Goal: Transaction & Acquisition: Purchase product/service

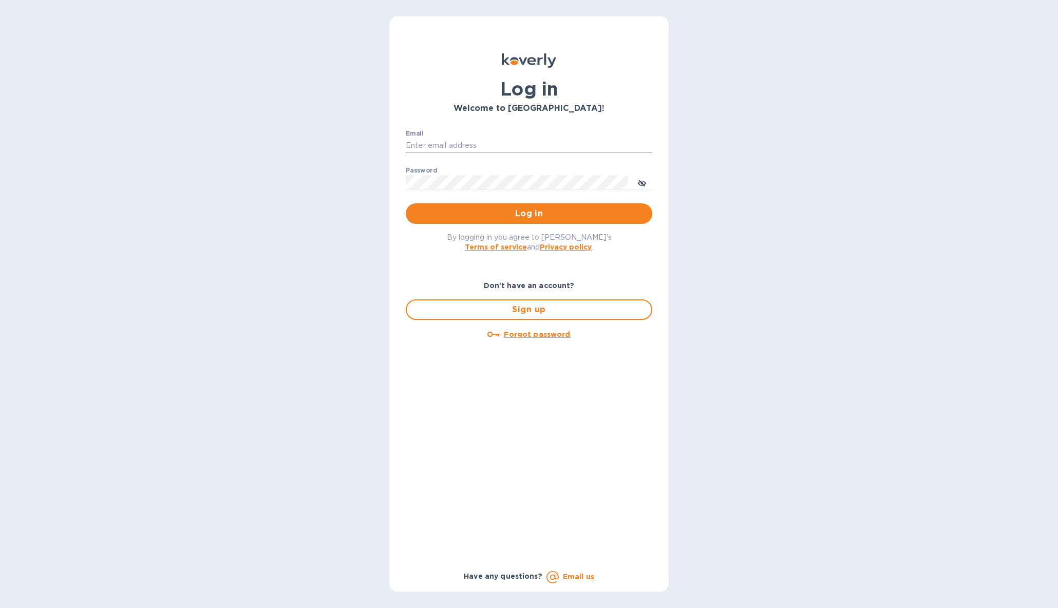
click at [428, 144] on input "Email" at bounding box center [529, 145] width 247 height 15
type input "support@customs.direct"
click at [530, 214] on span "Log in" at bounding box center [529, 214] width 230 height 12
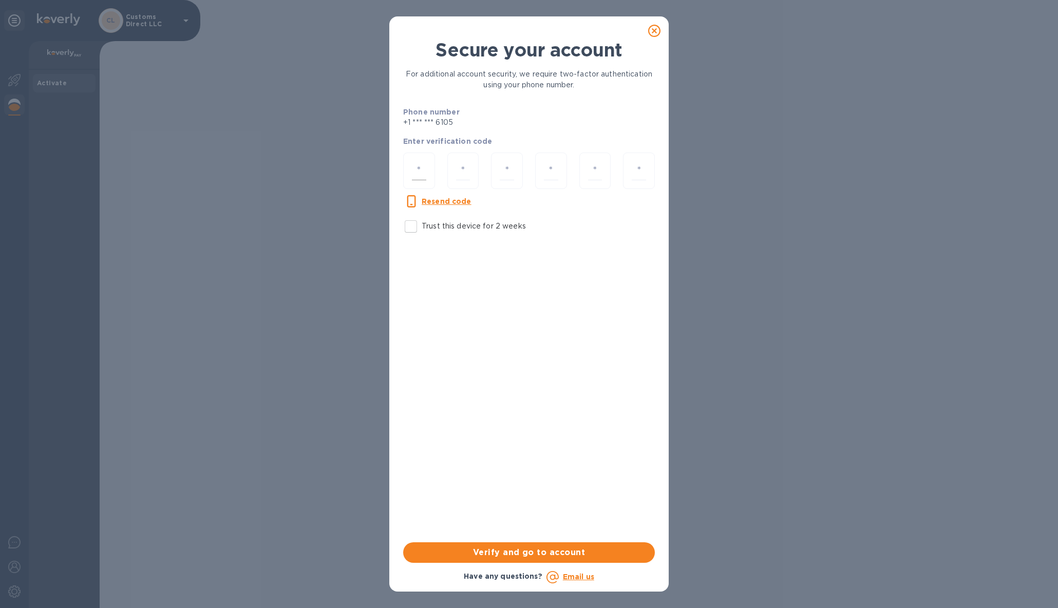
click at [420, 166] on input "number" at bounding box center [419, 170] width 14 height 19
paste input "5"
type input "5"
type input "4"
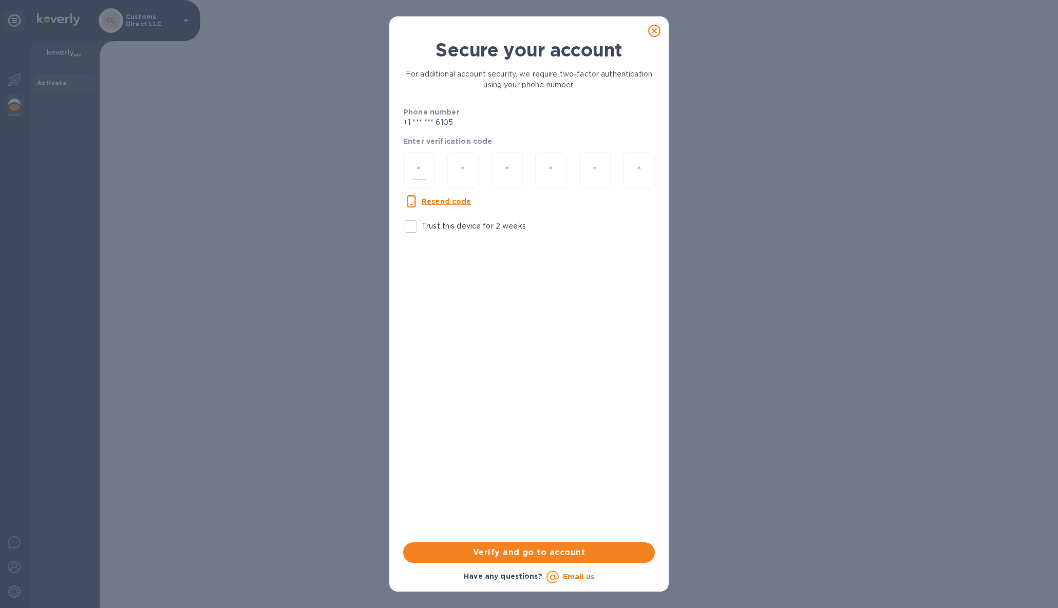
type input "0"
type input "2"
type input "6"
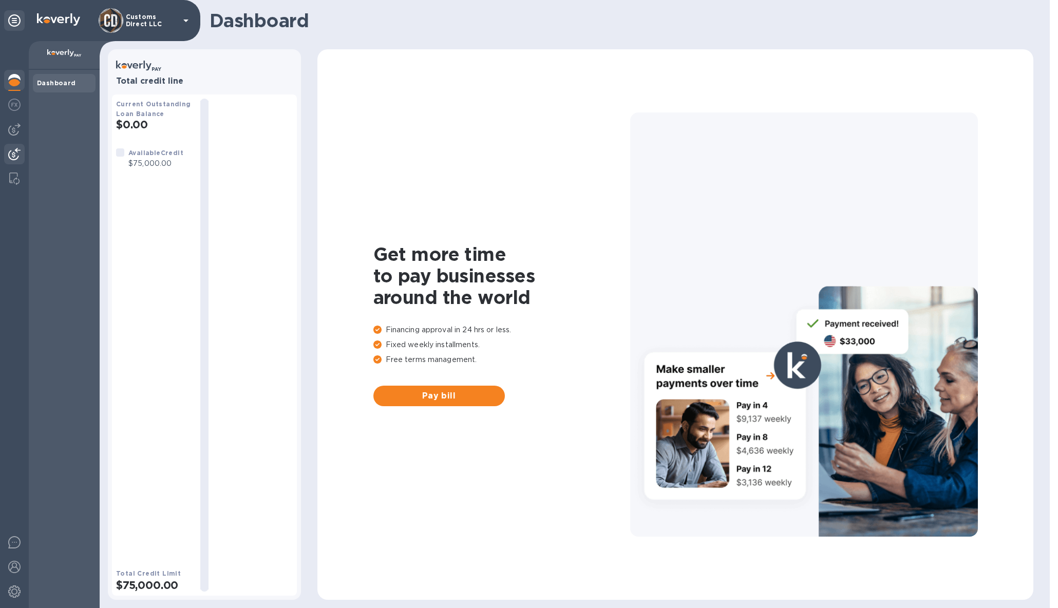
click at [12, 153] on img at bounding box center [14, 154] width 12 height 12
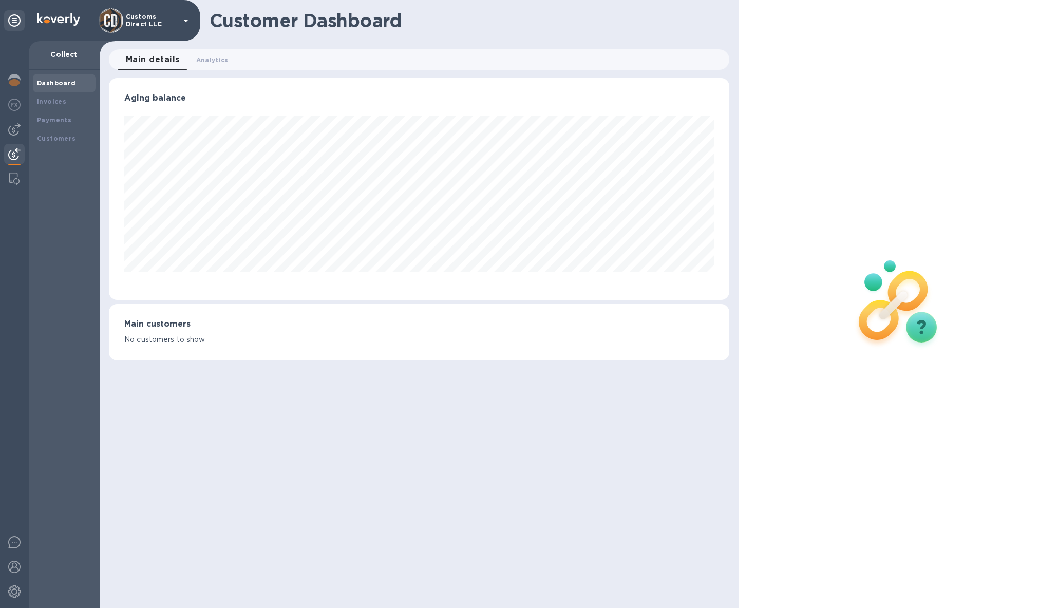
scroll to position [513403, 513009]
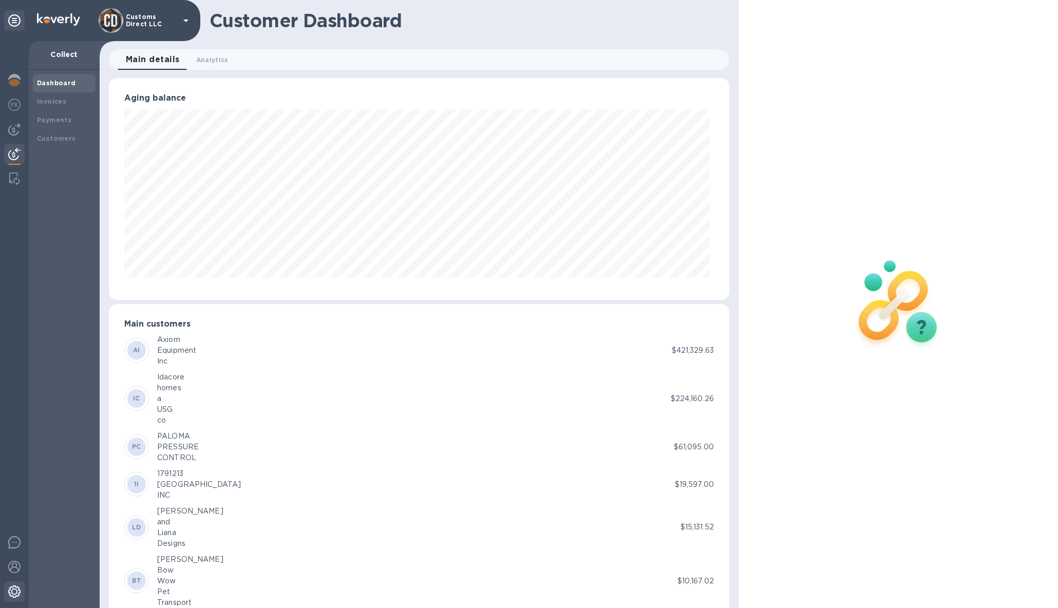
click at [14, 591] on img at bounding box center [14, 592] width 12 height 12
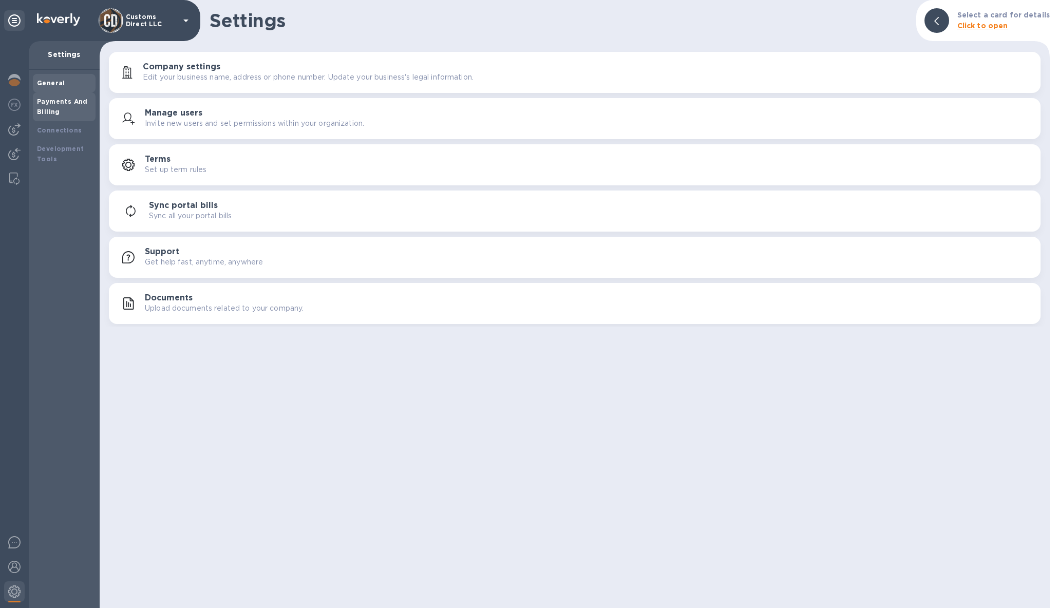
click at [61, 106] on div "Payments And Billing" at bounding box center [64, 107] width 54 height 21
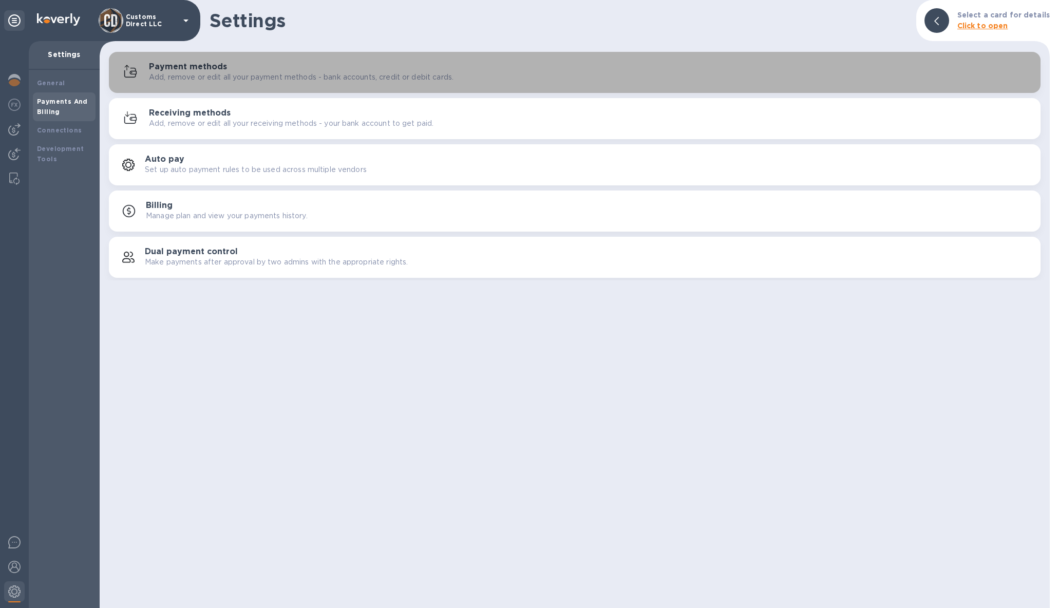
click at [255, 70] on div "Payment methods Add, remove or edit all your payment methods - bank accounts, c…" at bounding box center [590, 72] width 883 height 21
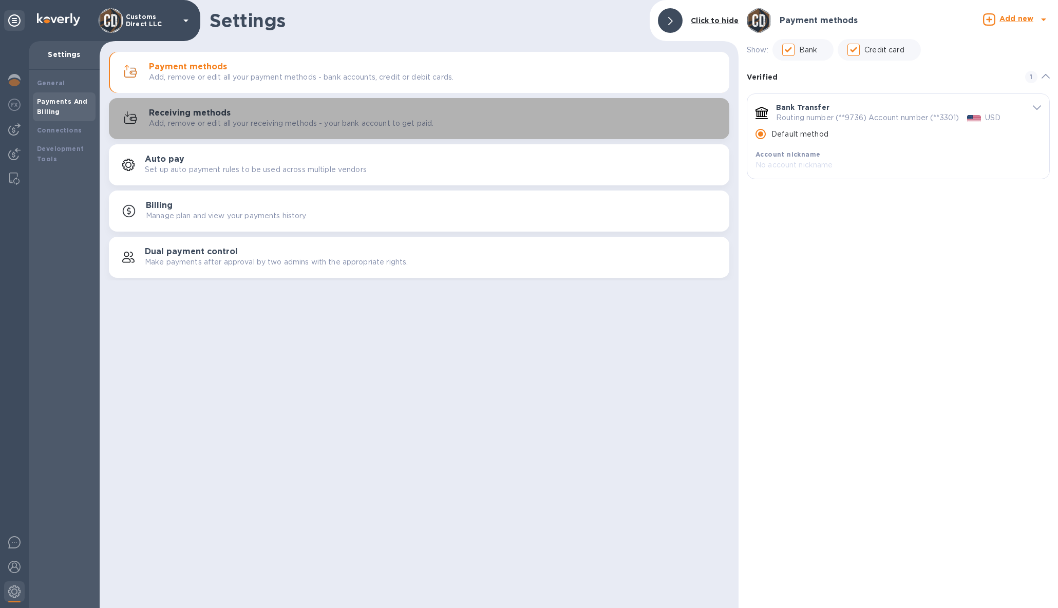
drag, startPoint x: 191, startPoint y: 112, endPoint x: 313, endPoint y: 121, distance: 122.6
click at [192, 112] on h3 "Receiving methods" at bounding box center [190, 113] width 82 height 10
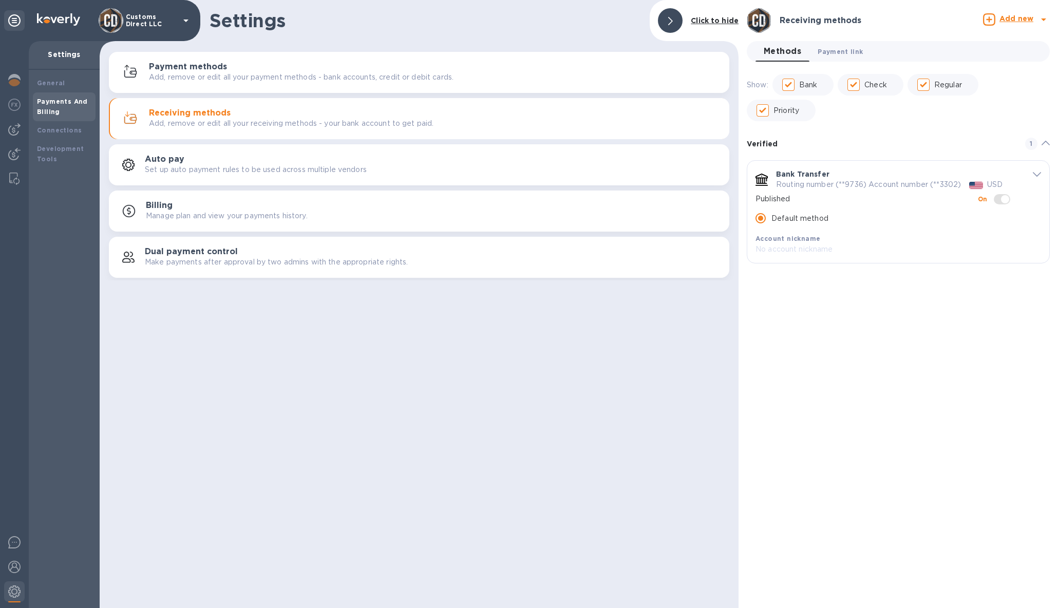
click at [847, 52] on span "Payment link 0" at bounding box center [840, 51] width 45 height 11
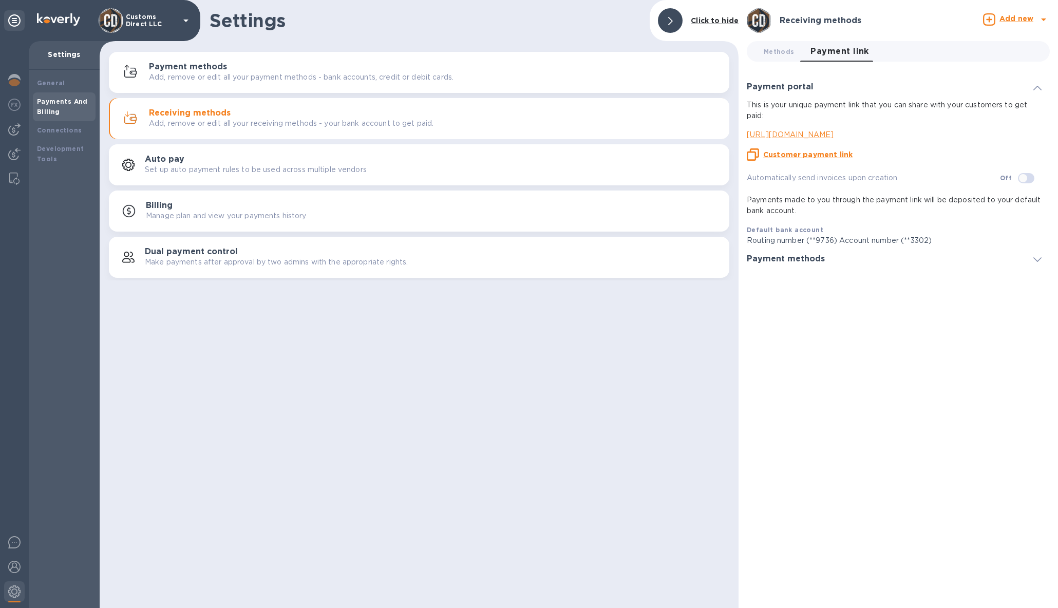
drag, startPoint x: 800, startPoint y: 154, endPoint x: 789, endPoint y: 149, distance: 11.9
click at [800, 154] on u "Customer payment link" at bounding box center [807, 154] width 89 height 8
click at [61, 105] on div "Payments And Billing" at bounding box center [64, 107] width 54 height 21
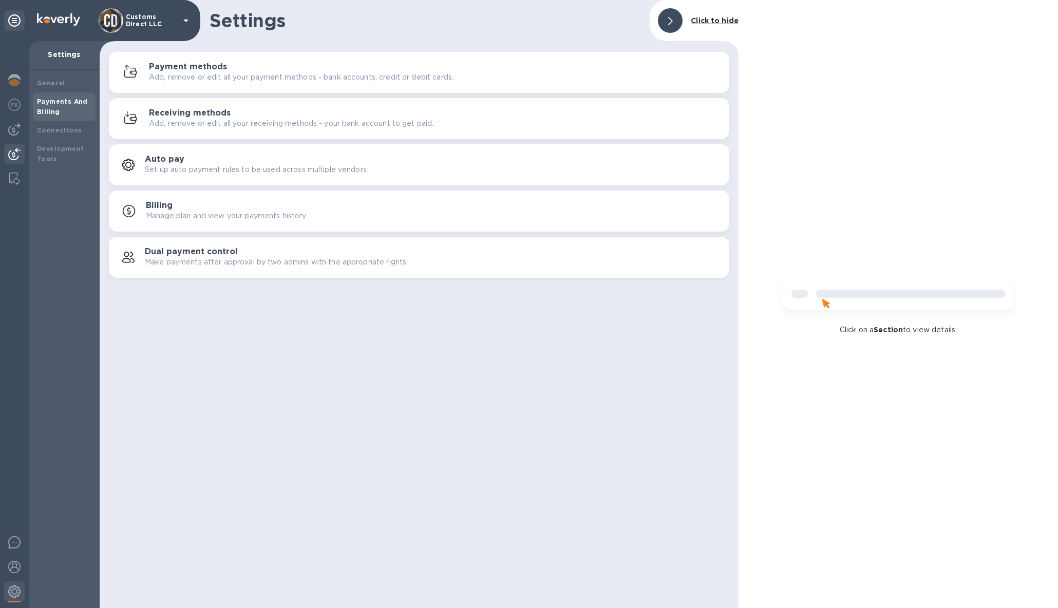
click at [16, 152] on img at bounding box center [14, 154] width 12 height 12
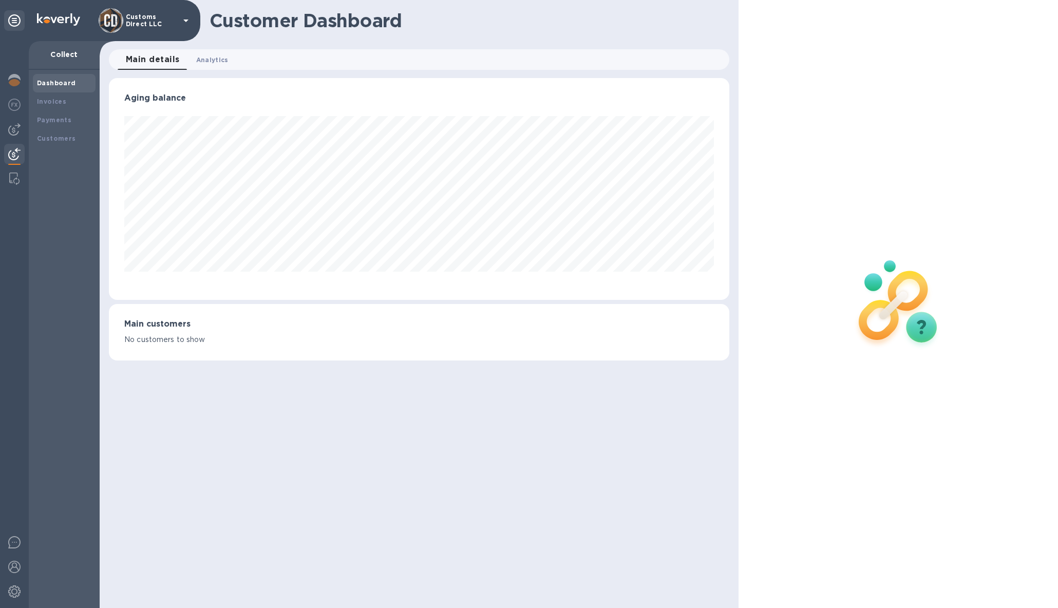
scroll to position [513403, 513009]
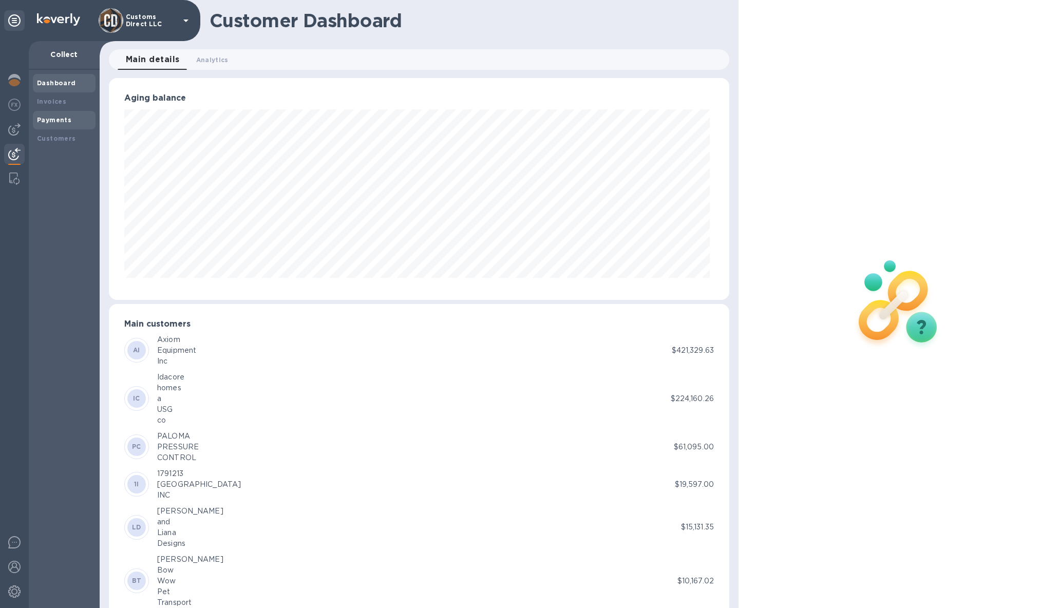
click at [51, 115] on div "Payments" at bounding box center [64, 120] width 54 height 10
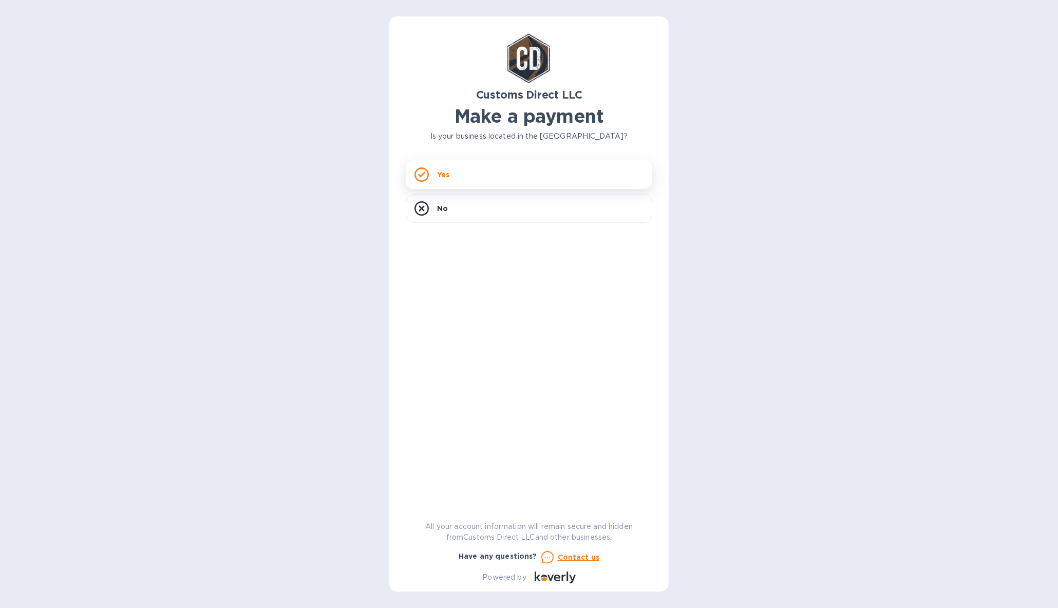
click at [444, 172] on p "Yes" at bounding box center [443, 174] width 12 height 10
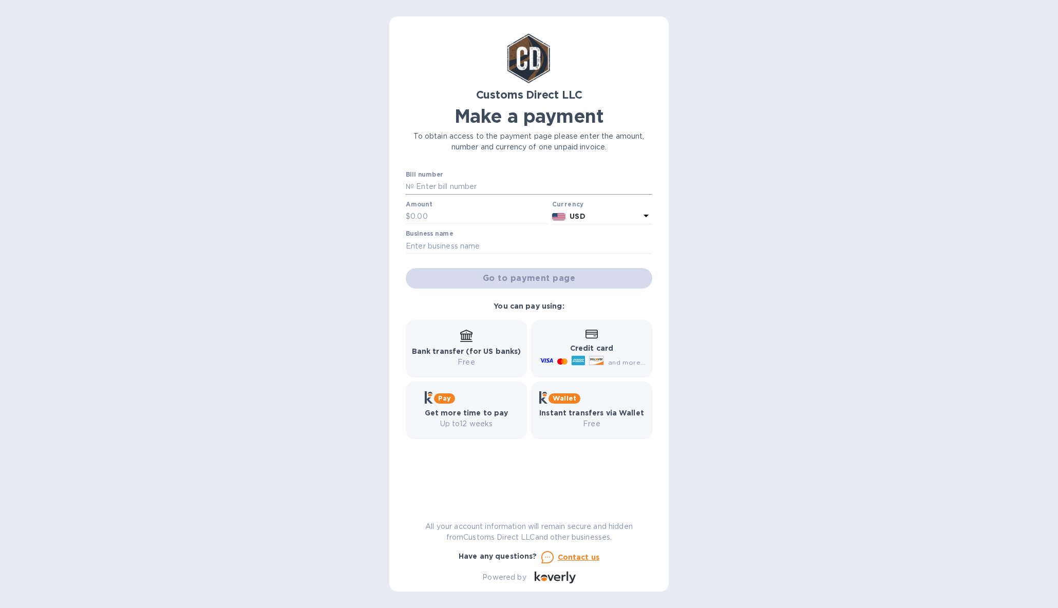
click at [444, 187] on input "text" at bounding box center [533, 186] width 238 height 15
type input "[PERSON_NAME]"
type input "365.00"
click at [457, 251] on input "text" at bounding box center [529, 245] width 247 height 15
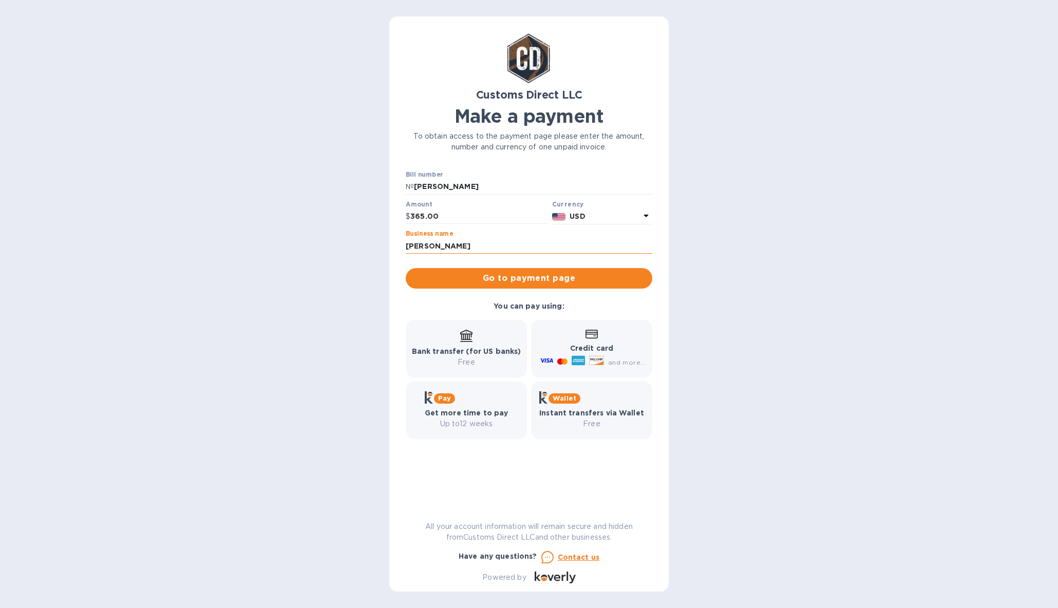
type input "[PERSON_NAME]"
click at [514, 281] on span "Go to payment page" at bounding box center [529, 278] width 230 height 12
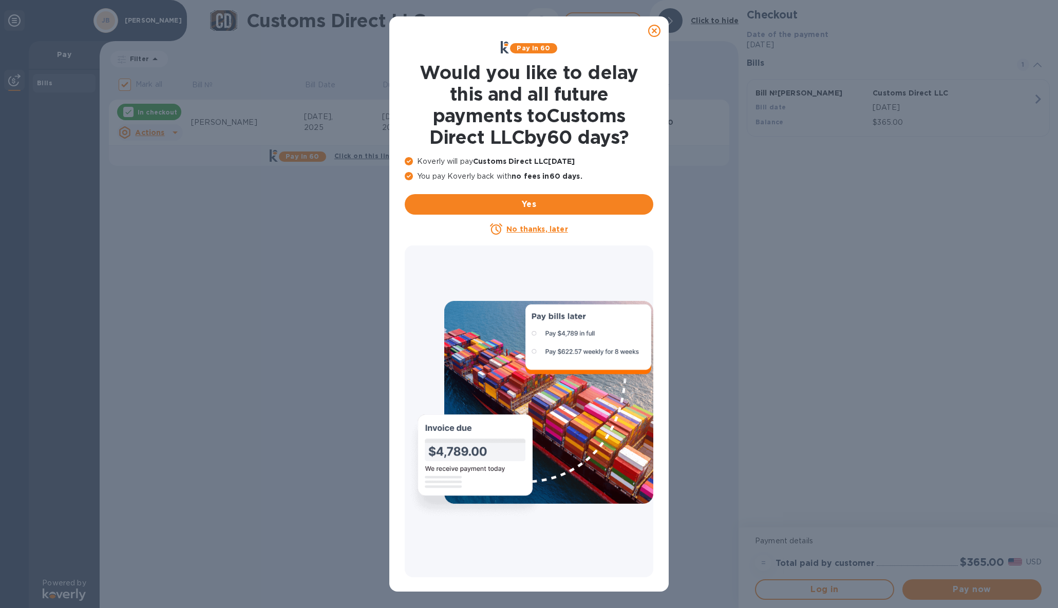
click at [652, 31] on icon at bounding box center [654, 31] width 12 height 12
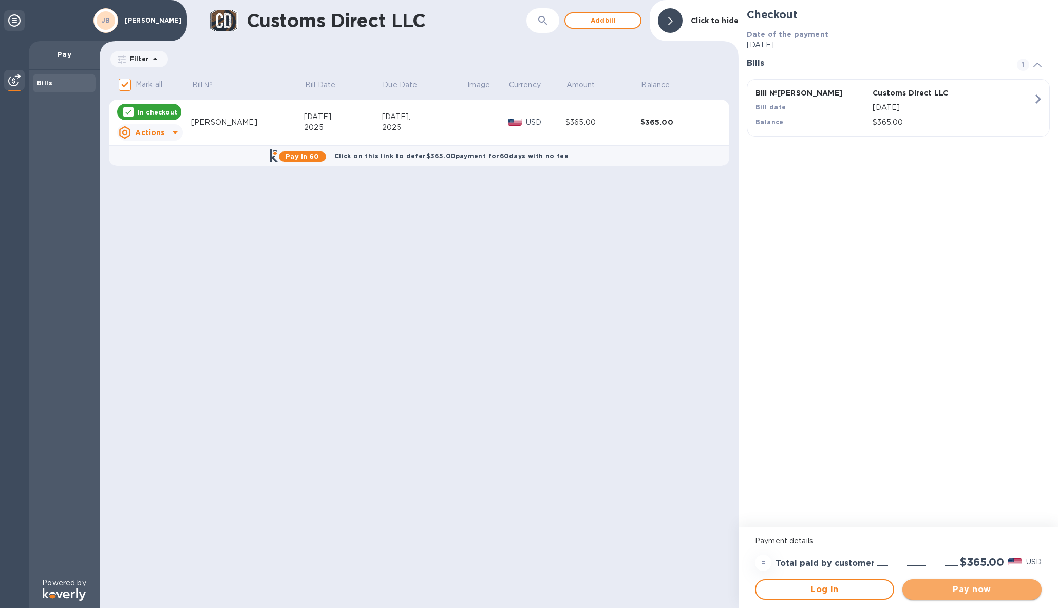
click at [971, 590] on span "Pay now" at bounding box center [972, 589] width 123 height 12
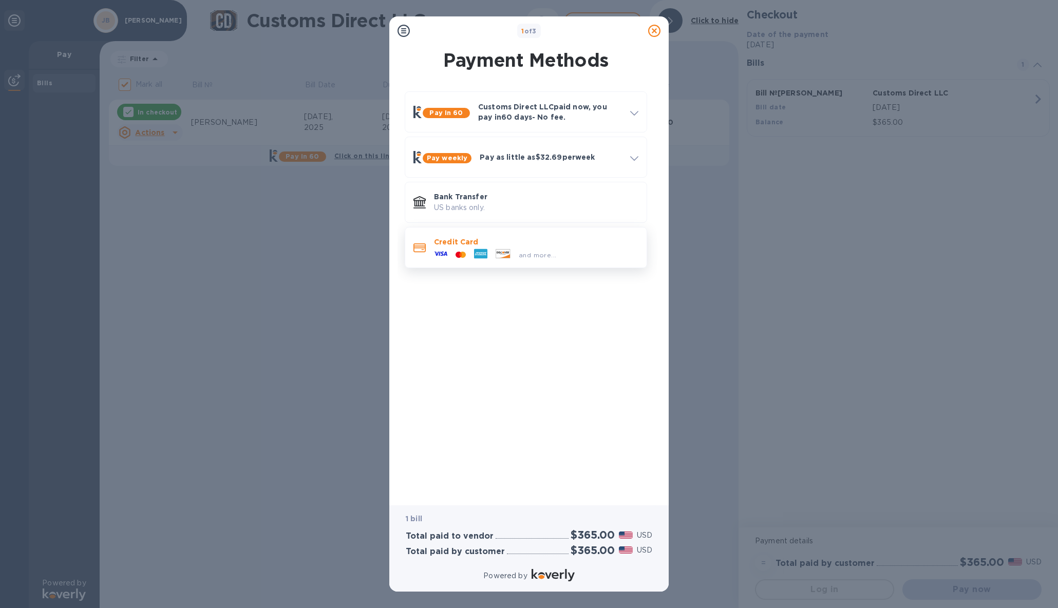
click at [522, 248] on div "and more..." at bounding box center [495, 254] width 130 height 15
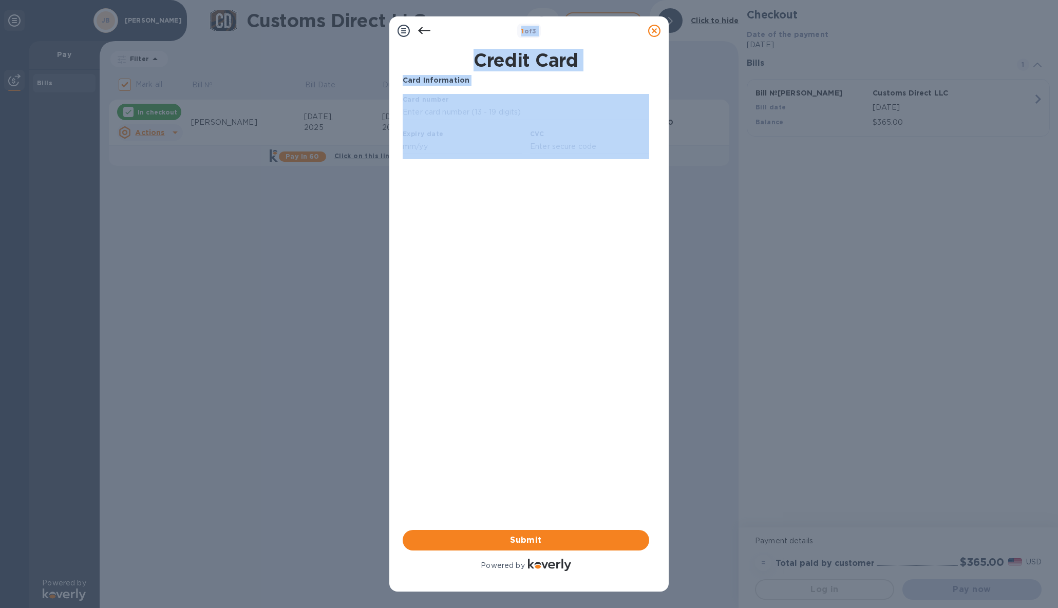
drag, startPoint x: 878, startPoint y: 122, endPoint x: 572, endPoint y: 136, distance: 306.4
click at [445, 28] on div "1 of 3" at bounding box center [529, 31] width 189 height 15
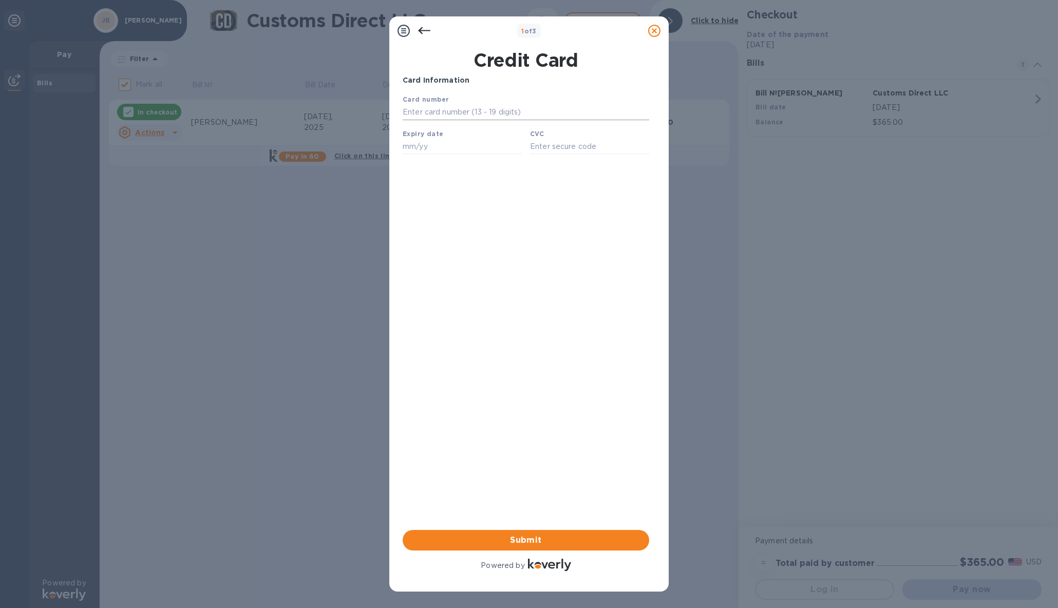
click at [412, 114] on input "text" at bounding box center [526, 112] width 247 height 15
type input "[CREDIT_CARD_NUMBER]"
click at [418, 148] on input "text" at bounding box center [462, 146] width 119 height 15
type input "08/26"
click at [559, 152] on input "text" at bounding box center [589, 146] width 119 height 15
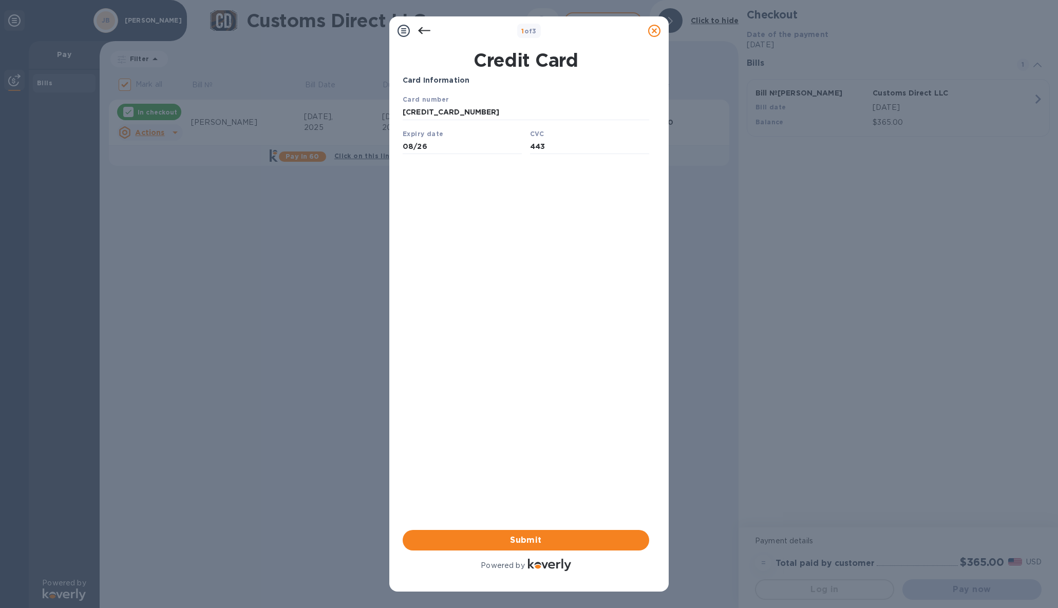
type input "443"
click at [501, 272] on div "Card Information Your browser does not support iframes Submit Powered by" at bounding box center [526, 324] width 247 height 498
click at [519, 541] on span "Submit" at bounding box center [526, 540] width 230 height 12
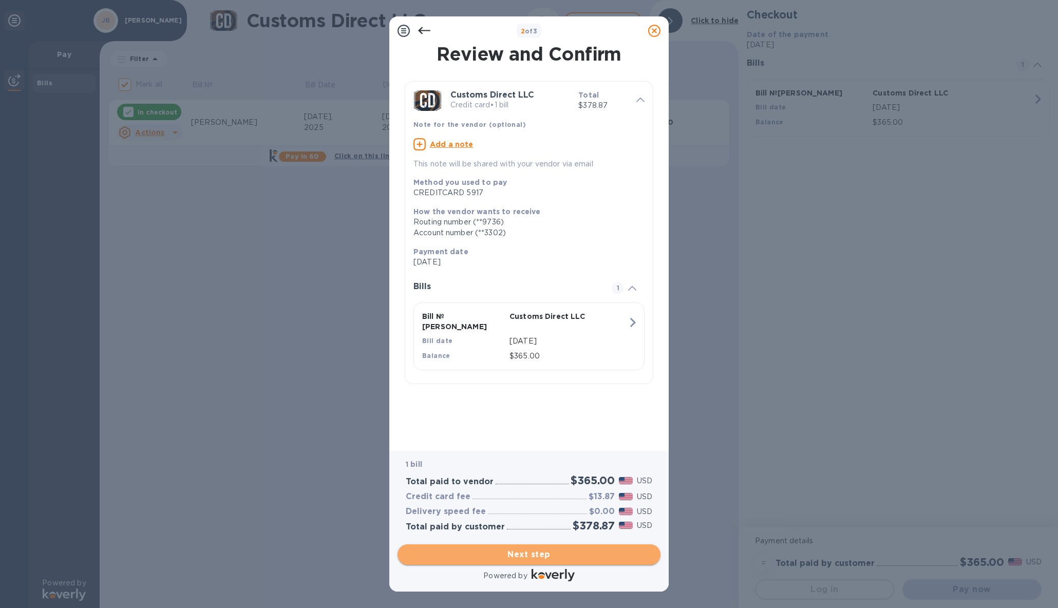
click at [521, 554] on span "Next step" at bounding box center [529, 555] width 247 height 12
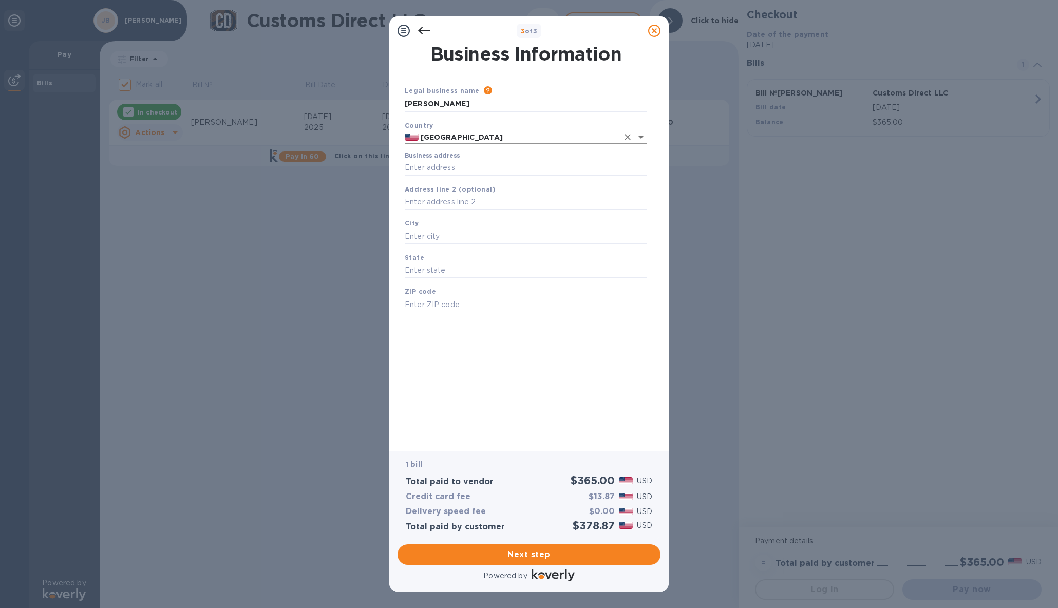
click at [447, 138] on input "[GEOGRAPHIC_DATA]" at bounding box center [519, 137] width 200 height 13
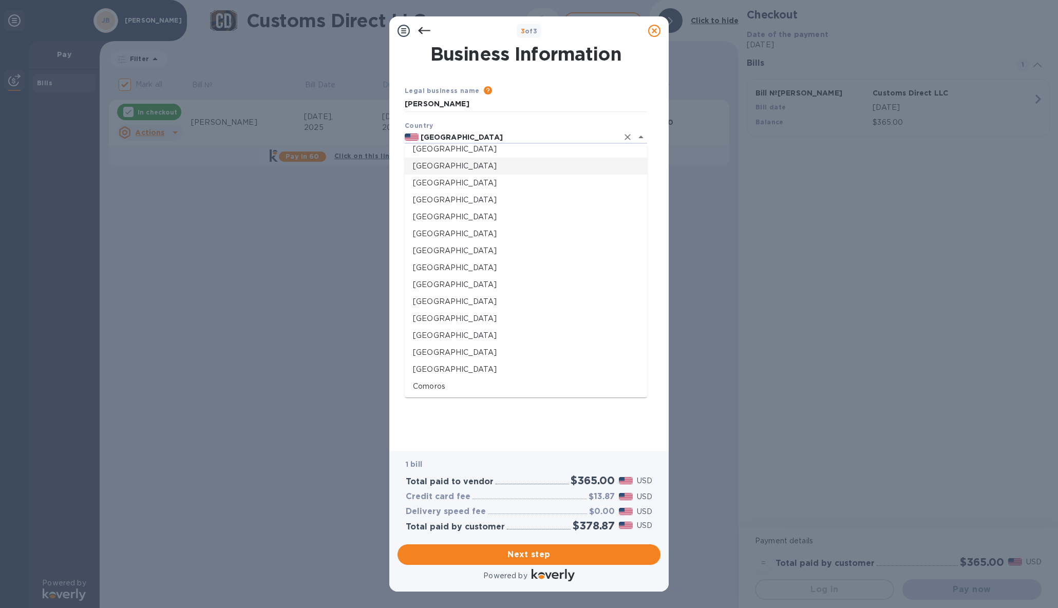
scroll to position [462, 0]
click at [444, 274] on p "[GEOGRAPHIC_DATA]" at bounding box center [526, 272] width 226 height 11
type input "[GEOGRAPHIC_DATA]"
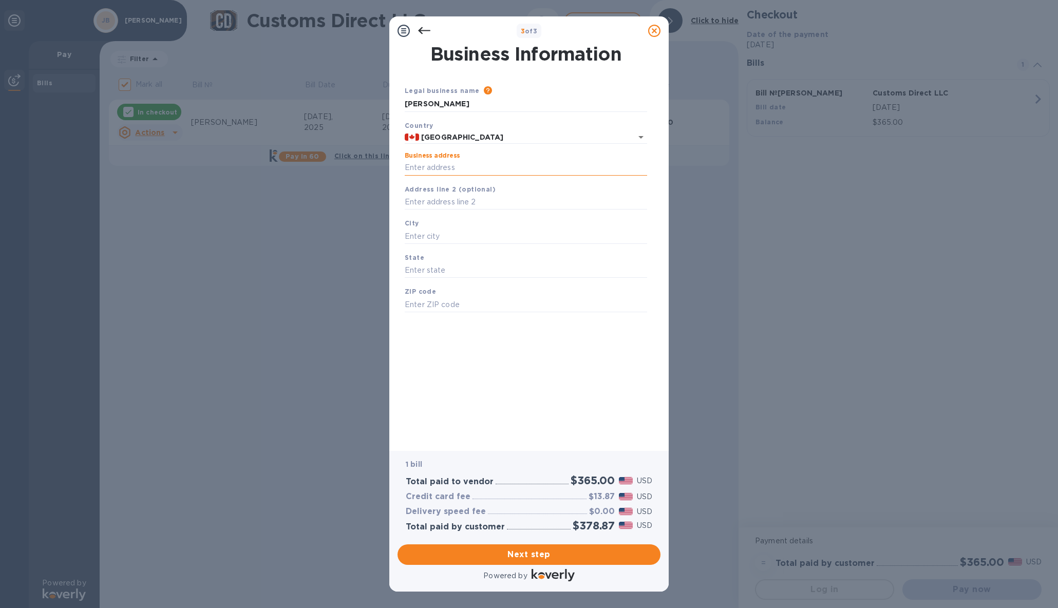
click at [424, 166] on input "Business address" at bounding box center [526, 167] width 242 height 15
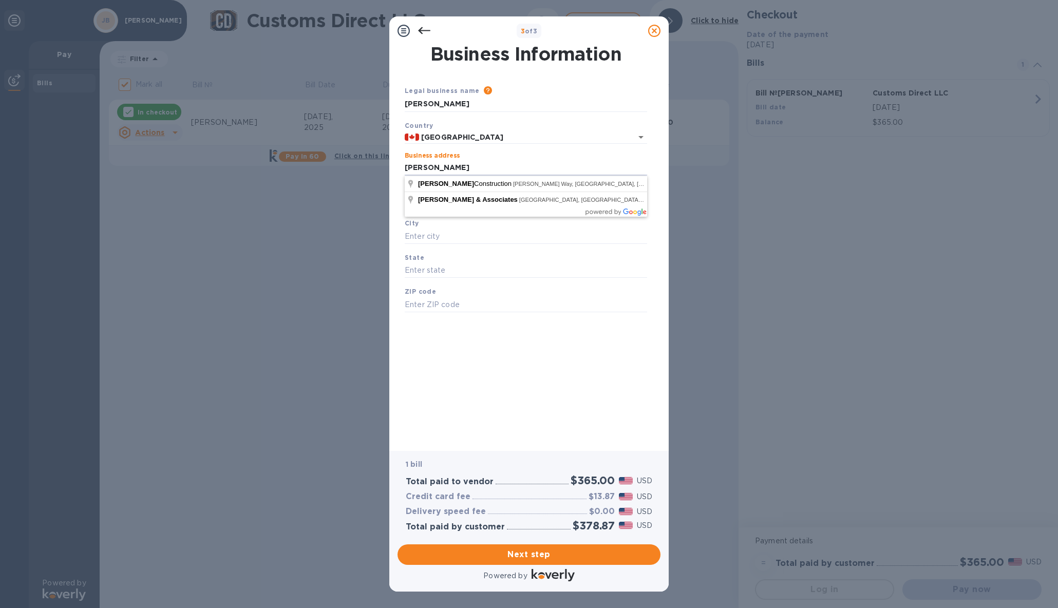
type input "[PERSON_NAME]"
click at [427, 240] on input "text" at bounding box center [526, 236] width 242 height 15
type input "red deer"
click at [432, 273] on input "text" at bounding box center [526, 270] width 242 height 15
type input "a"
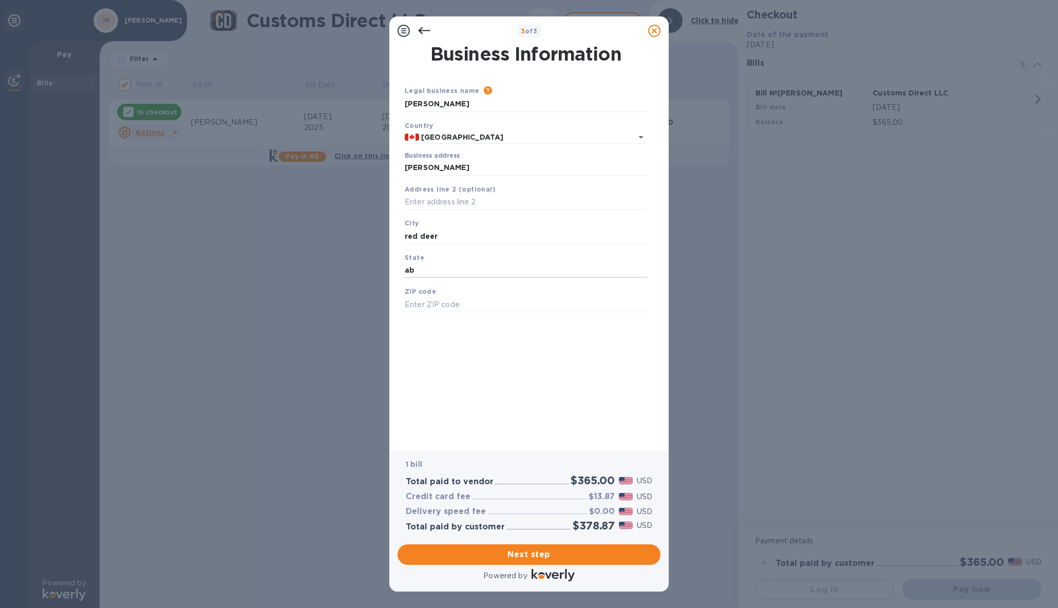
drag, startPoint x: 412, startPoint y: 272, endPoint x: 401, endPoint y: 275, distance: 11.1
click at [401, 275] on div "State ab" at bounding box center [526, 265] width 251 height 34
type input "AB"
click at [467, 306] on input "text" at bounding box center [526, 304] width 242 height 15
type input "T4R1W2"
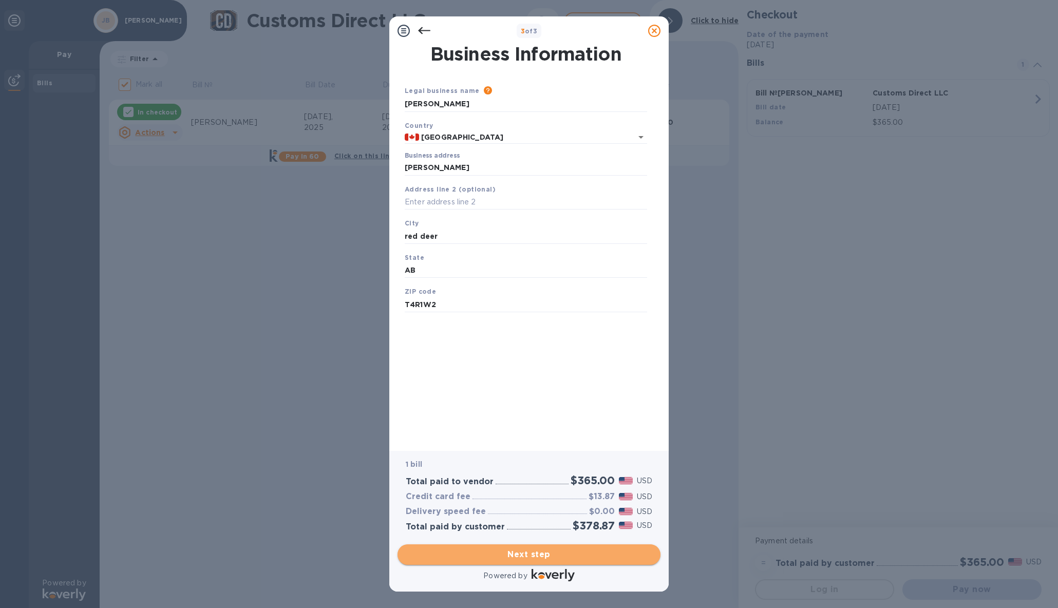
click at [523, 550] on span "Next step" at bounding box center [529, 555] width 247 height 12
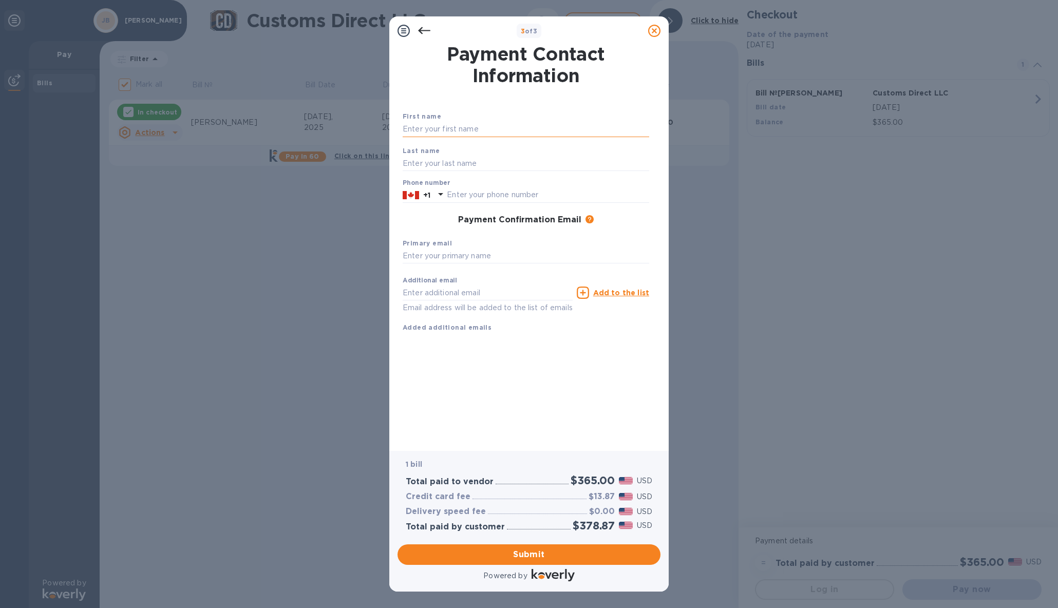
click at [439, 130] on input "text" at bounding box center [526, 129] width 247 height 15
type input "s"
type input "[PERSON_NAME]"
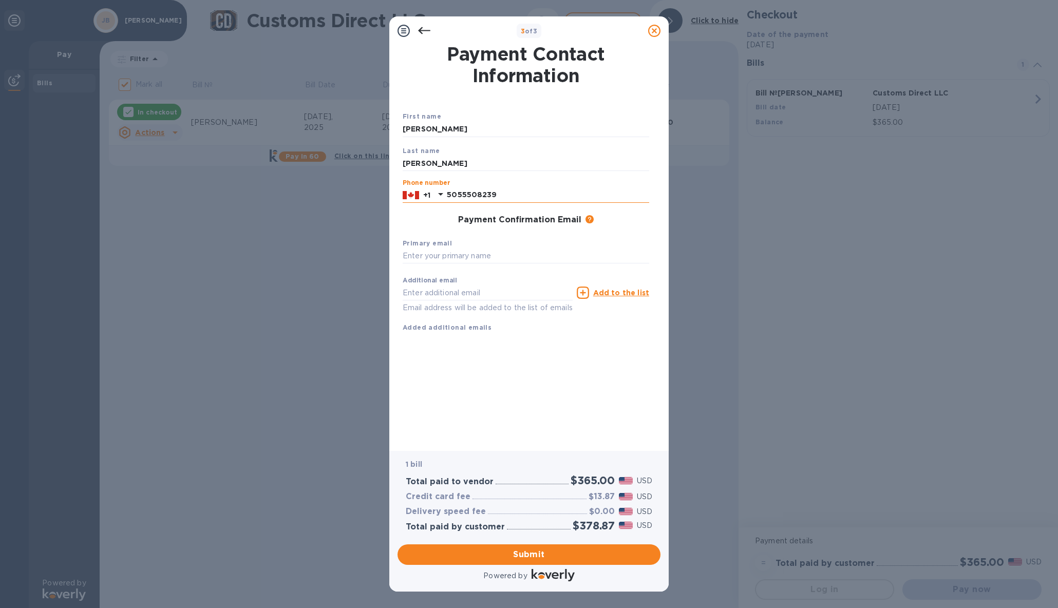
type input "5055508239"
click at [441, 194] on icon at bounding box center [440, 194] width 5 height 3
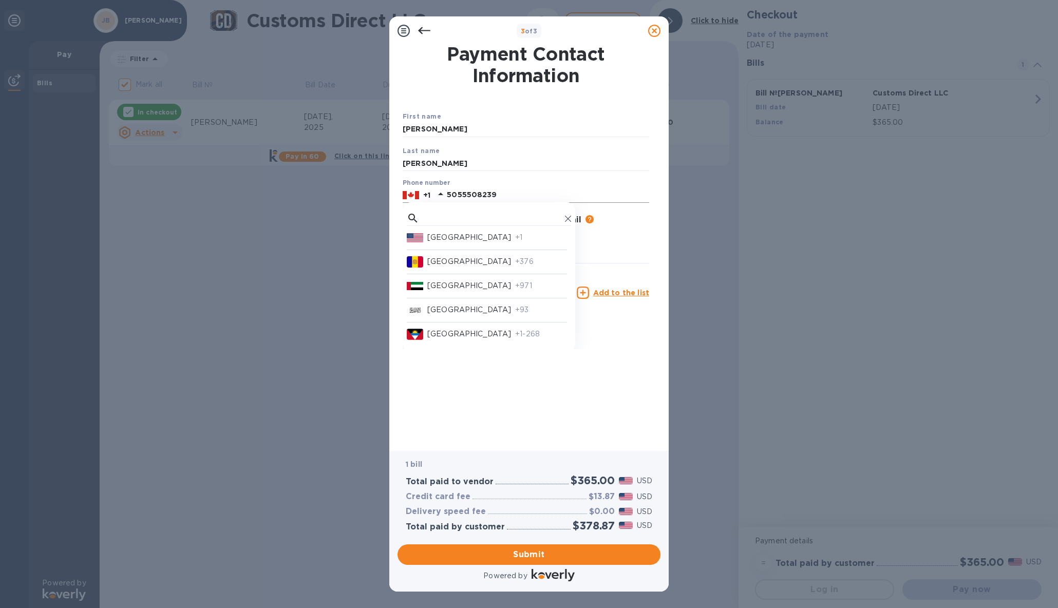
click at [438, 234] on p "[GEOGRAPHIC_DATA]" at bounding box center [469, 237] width 84 height 11
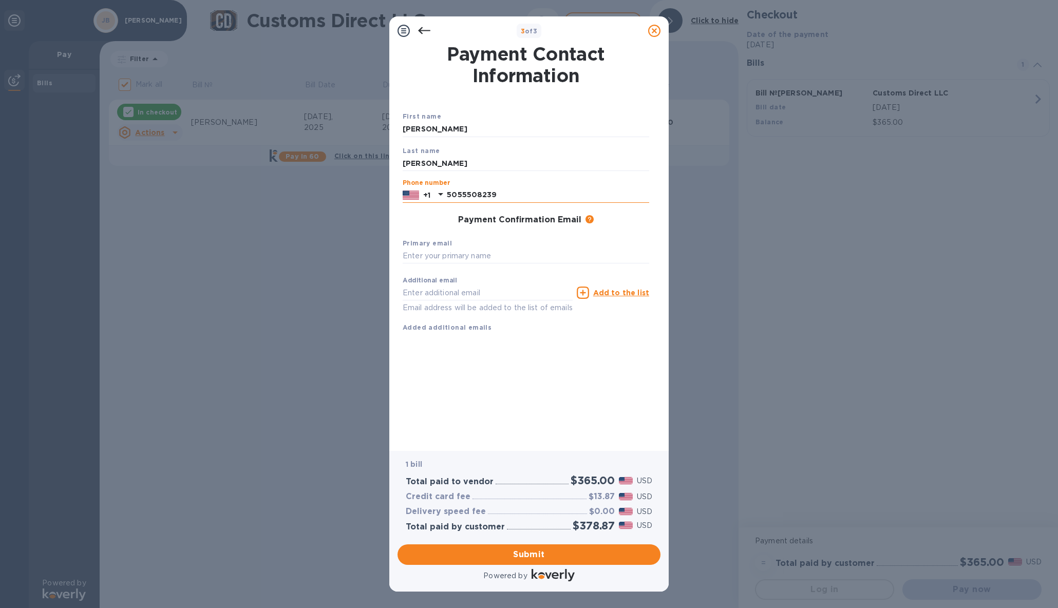
click at [460, 196] on input "5055508239" at bounding box center [548, 194] width 202 height 15
click at [449, 259] on input "text" at bounding box center [526, 256] width 247 height 15
type input "[EMAIL_ADDRESS][DOMAIN_NAME]"
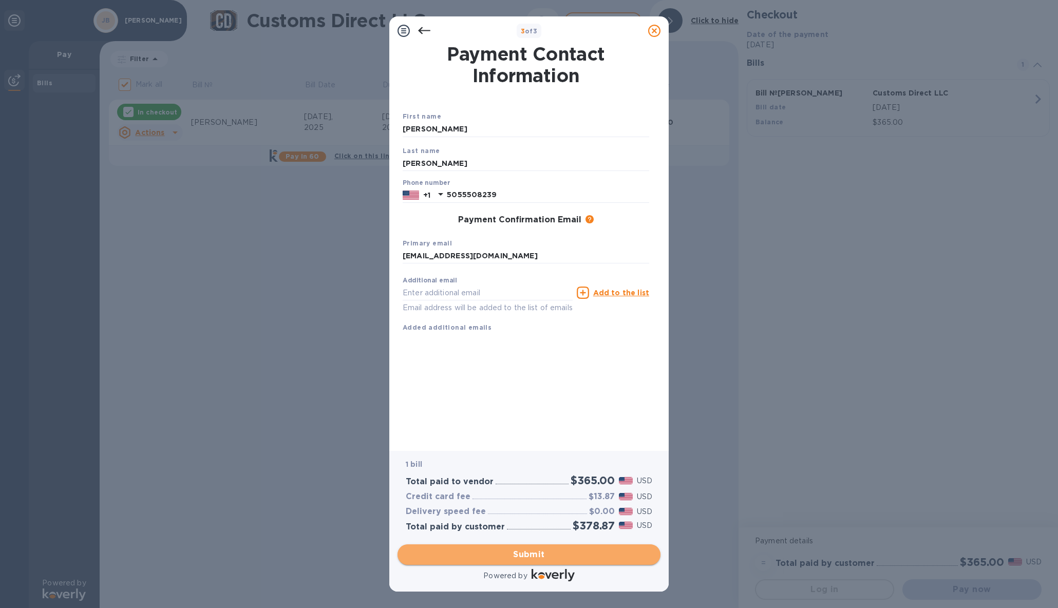
click at [513, 552] on span "Submit" at bounding box center [529, 555] width 247 height 12
checkbox input "false"
